Goal: Communication & Community: Answer question/provide support

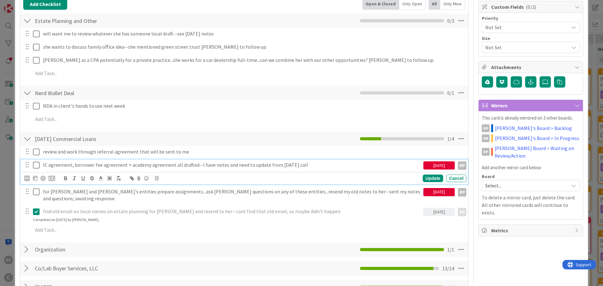
click at [36, 167] on icon at bounding box center [36, 165] width 7 height 8
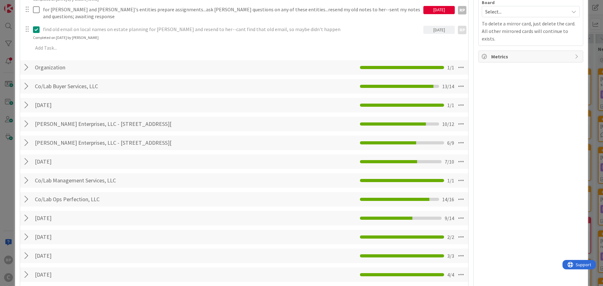
scroll to position [157, 0]
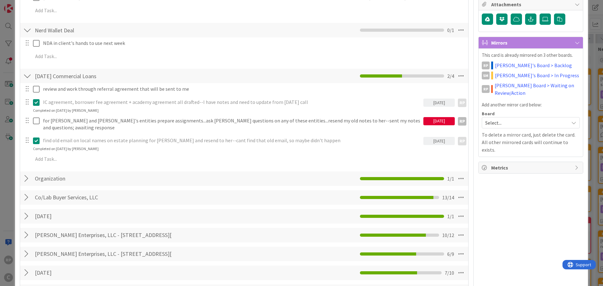
click at [157, 104] on p "IC agreement, borrower fee agreement + academy agreement all drafted--I have no…" at bounding box center [232, 102] width 378 height 7
click at [39, 102] on icon at bounding box center [36, 103] width 7 height 8
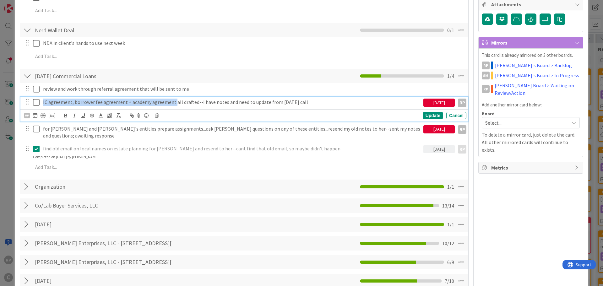
drag, startPoint x: 172, startPoint y: 104, endPoint x: 35, endPoint y: 106, distance: 137.2
click at [35, 106] on div "IC agreement, borrower fee agreement + academy agreement all drafted--I have no…" at bounding box center [244, 102] width 443 height 11
copy p "IC agreement, borrower fee agreement + academy agreement"
click at [36, 100] on icon at bounding box center [36, 103] width 7 height 8
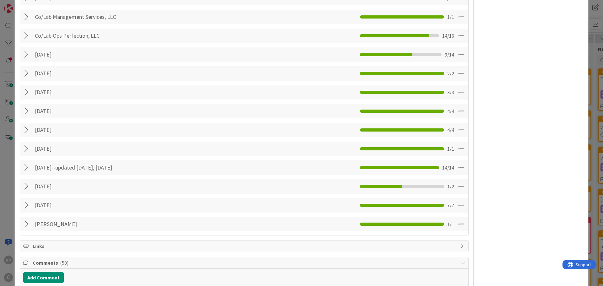
scroll to position [565, 0]
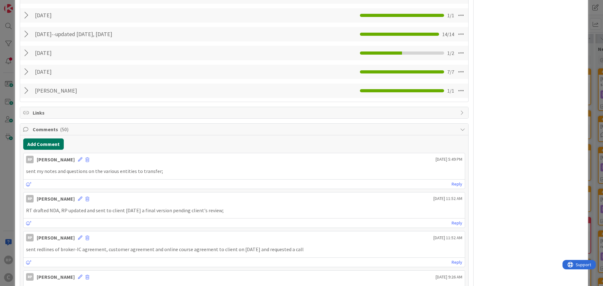
click at [41, 138] on button "Add Comment" at bounding box center [43, 143] width 40 height 11
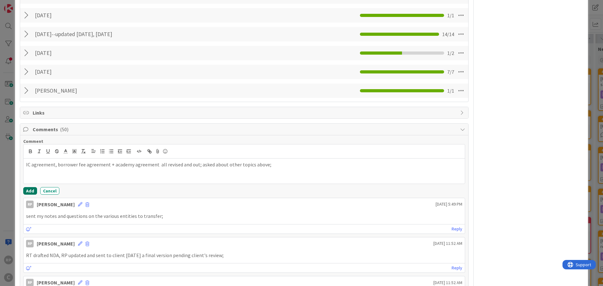
click at [33, 187] on button "Add" at bounding box center [30, 191] width 14 height 8
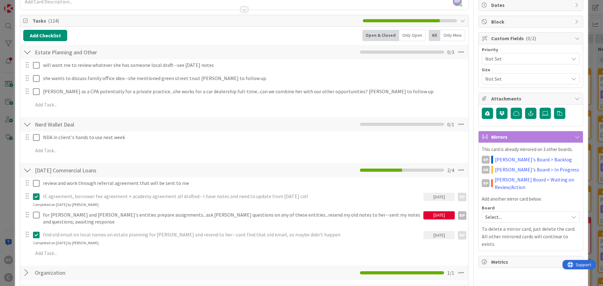
scroll to position [0, 0]
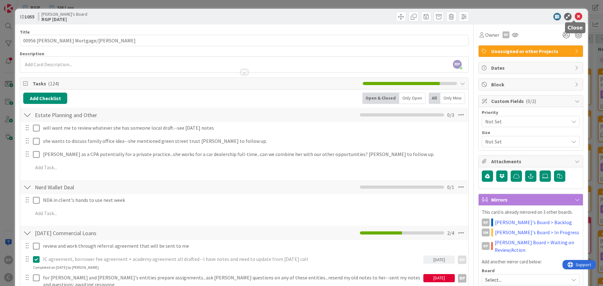
click at [574, 15] on icon at bounding box center [578, 17] width 8 height 8
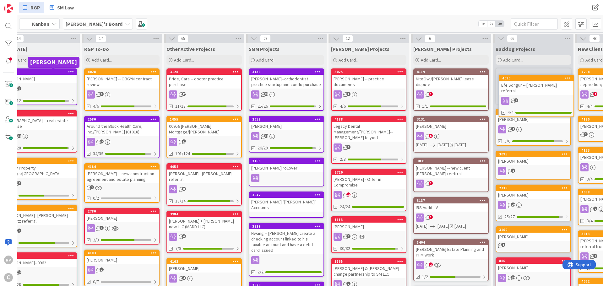
scroll to position [0, 32]
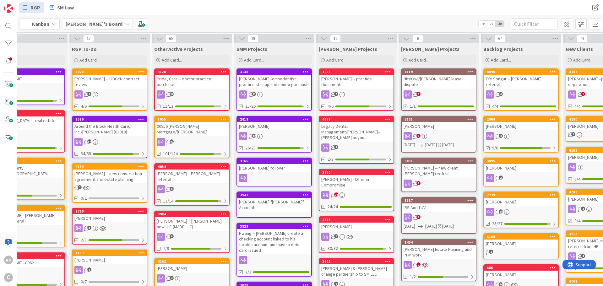
click at [517, 84] on div "4090 Efe Songur -- Aaron Moore referral 4 4/4" at bounding box center [520, 89] width 75 height 42
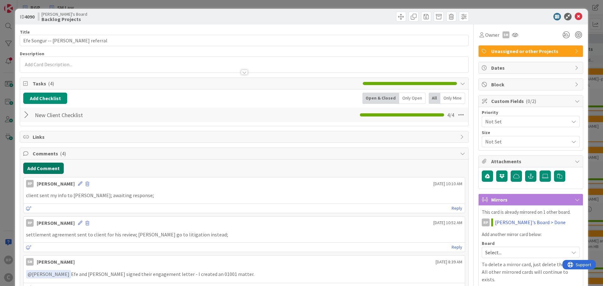
scroll to position [126, 0]
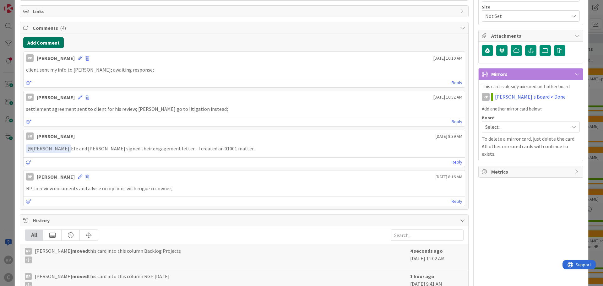
click at [42, 41] on button "Add Comment" at bounding box center [43, 42] width 40 height 11
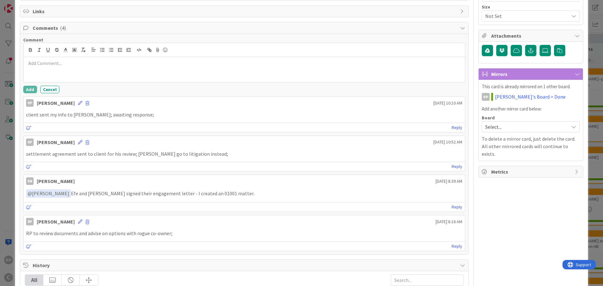
scroll to position [0, 0]
click at [44, 69] on div at bounding box center [244, 69] width 441 height 25
click at [26, 88] on button "Add" at bounding box center [30, 90] width 14 height 8
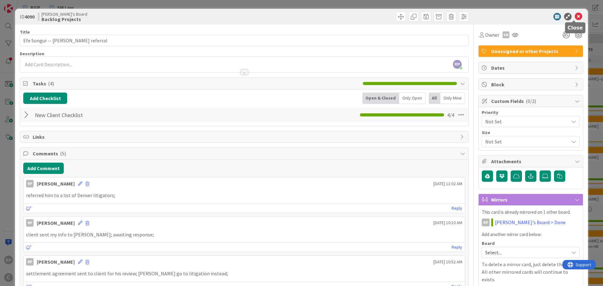
click at [575, 15] on icon at bounding box center [578, 17] width 8 height 8
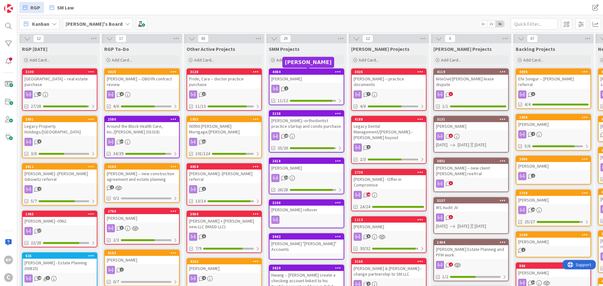
click at [319, 73] on div "4084" at bounding box center [307, 72] width 71 height 4
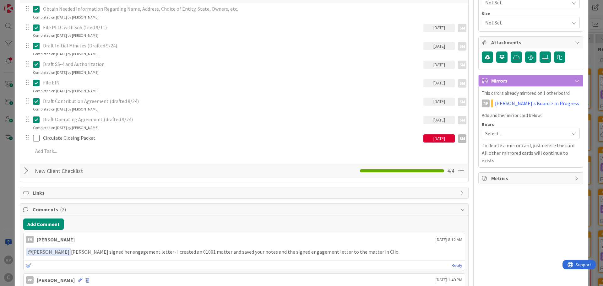
scroll to position [157, 0]
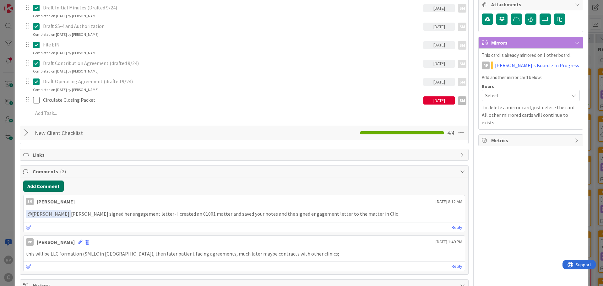
click at [54, 185] on button "Add Comment" at bounding box center [43, 185] width 40 height 11
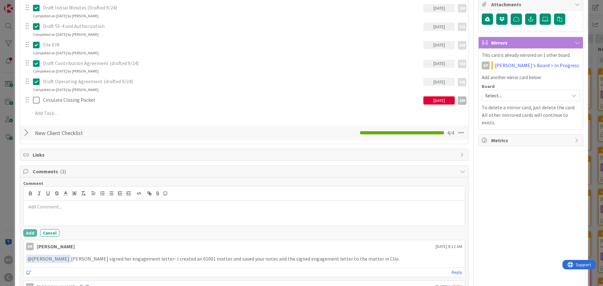
click at [68, 214] on div at bounding box center [244, 213] width 441 height 25
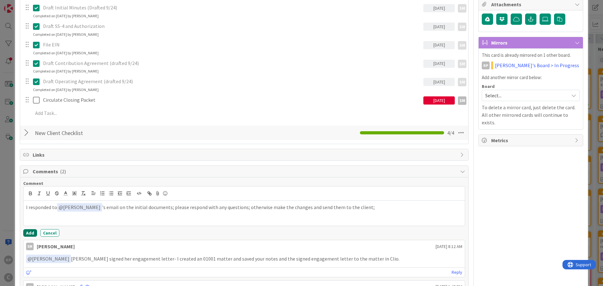
click at [29, 233] on button "Add" at bounding box center [30, 233] width 14 height 8
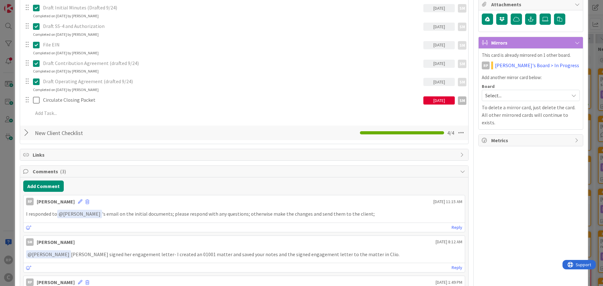
scroll to position [0, 0]
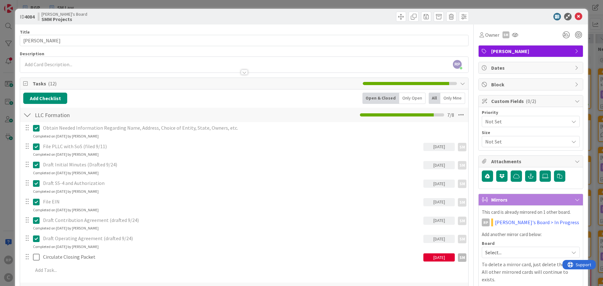
click at [569, 16] on div at bounding box center [527, 17] width 111 height 8
click at [574, 18] on icon at bounding box center [578, 17] width 8 height 8
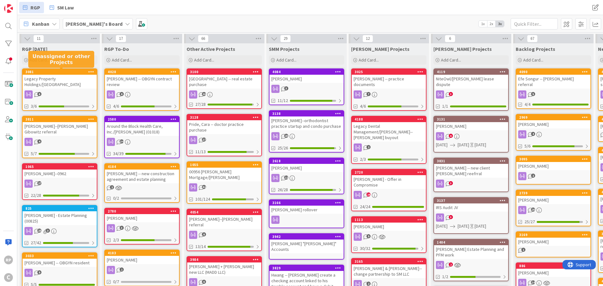
click at [227, 78] on div "[GEOGRAPHIC_DATA] -- real estate purchase" at bounding box center [224, 82] width 74 height 14
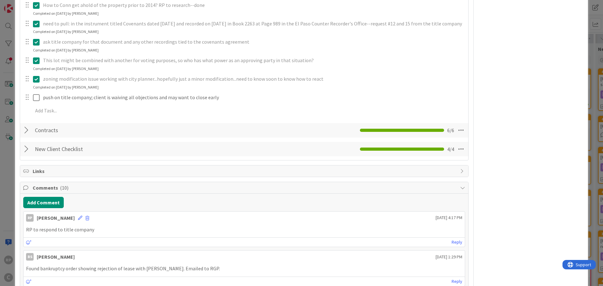
scroll to position [439, 0]
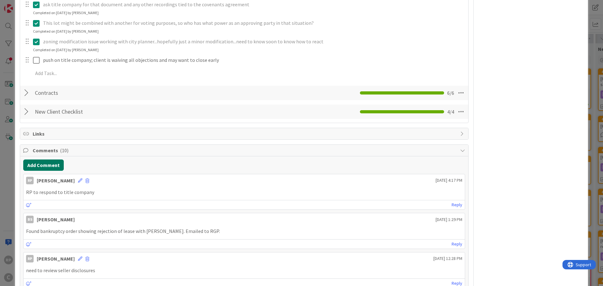
click at [45, 159] on button "Add Comment" at bounding box center [43, 164] width 40 height 11
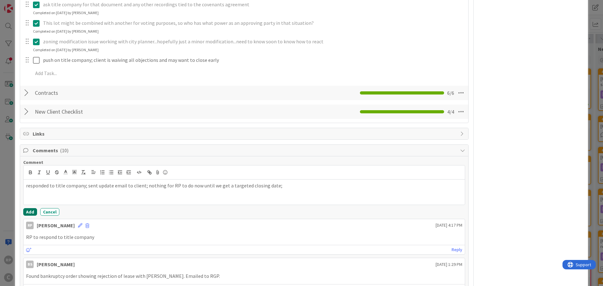
click at [25, 208] on button "Add" at bounding box center [30, 212] width 14 height 8
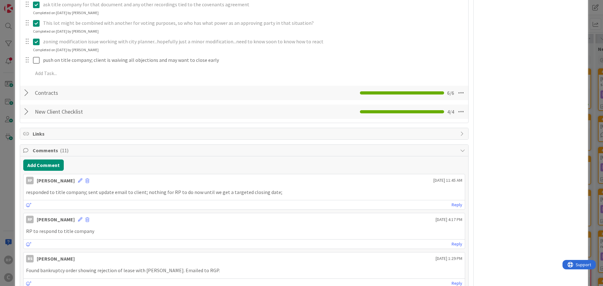
scroll to position [0, 0]
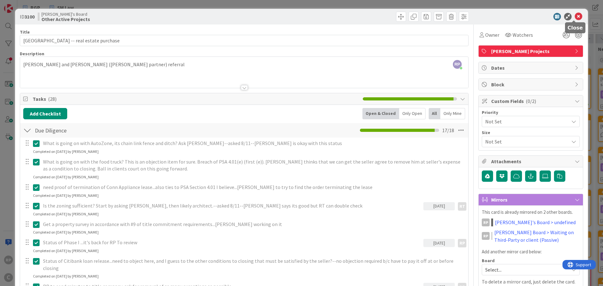
click at [578, 16] on div at bounding box center [527, 17] width 111 height 8
click at [577, 17] on icon at bounding box center [578, 17] width 8 height 8
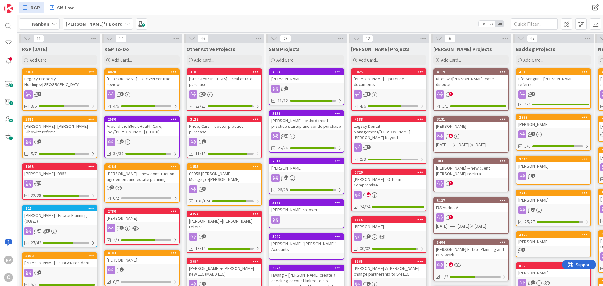
click at [253, 72] on icon at bounding box center [256, 71] width 6 height 4
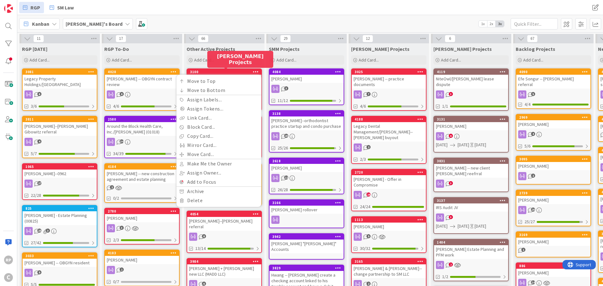
click at [220, 74] on div "3100 Move to Top Move to Bottom Assign Labels... Assign Tokens... Link Card... …" at bounding box center [224, 72] width 74 height 6
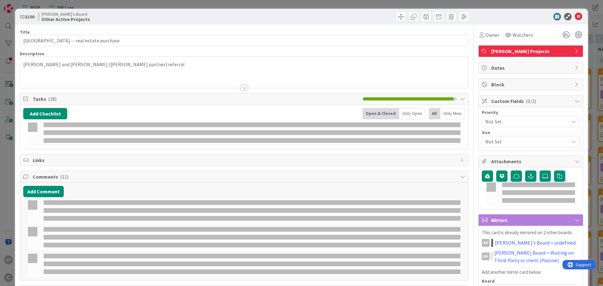
click at [506, 54] on span "[PERSON_NAME] Projects" at bounding box center [531, 51] width 80 height 8
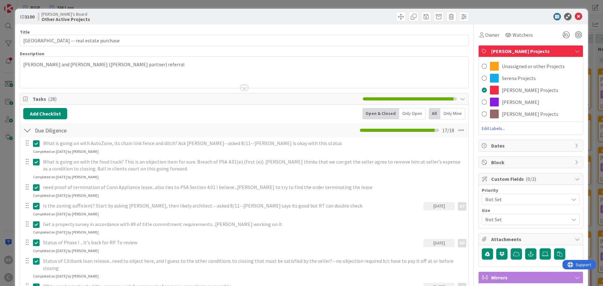
drag, startPoint x: 513, startPoint y: 18, endPoint x: 543, endPoint y: 16, distance: 30.2
click at [514, 18] on div at bounding box center [527, 17] width 111 height 8
click at [576, 17] on icon at bounding box center [578, 17] width 8 height 8
